Goal: Transaction & Acquisition: Purchase product/service

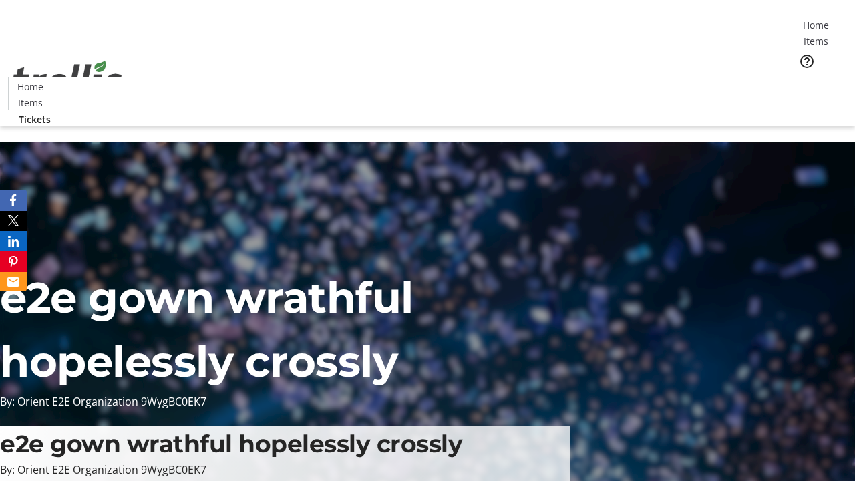
click at [804, 77] on span "Tickets" at bounding box center [820, 84] width 32 height 14
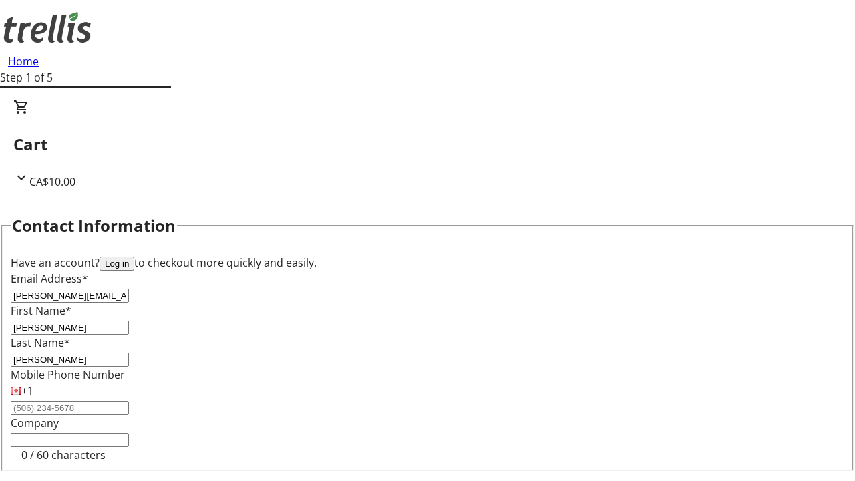
type input "[PERSON_NAME]"
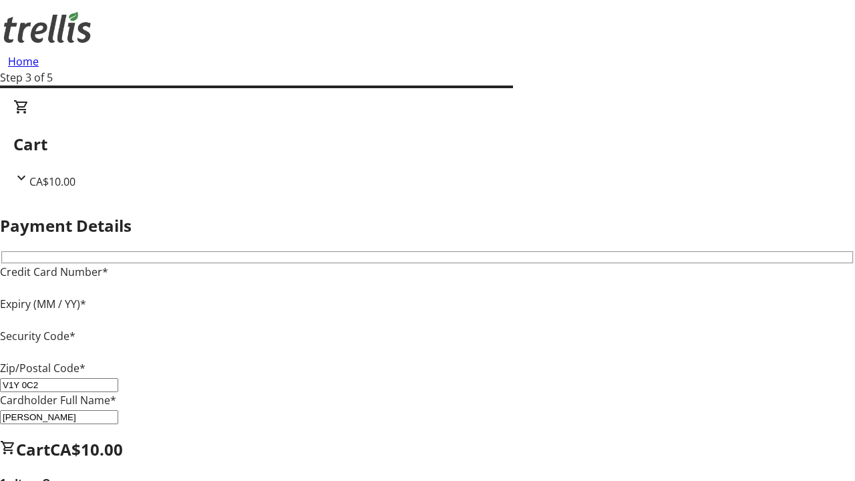
type input "V1Y 0C2"
